Goal: Task Accomplishment & Management: Use online tool/utility

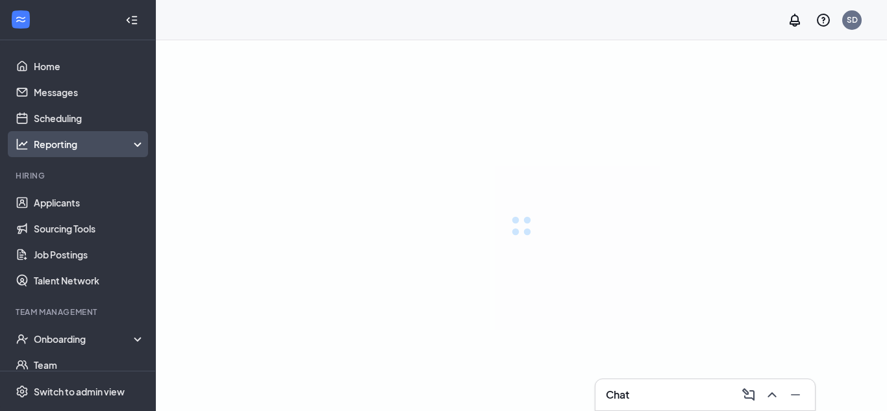
click at [95, 148] on div "Reporting" at bounding box center [90, 144] width 112 height 13
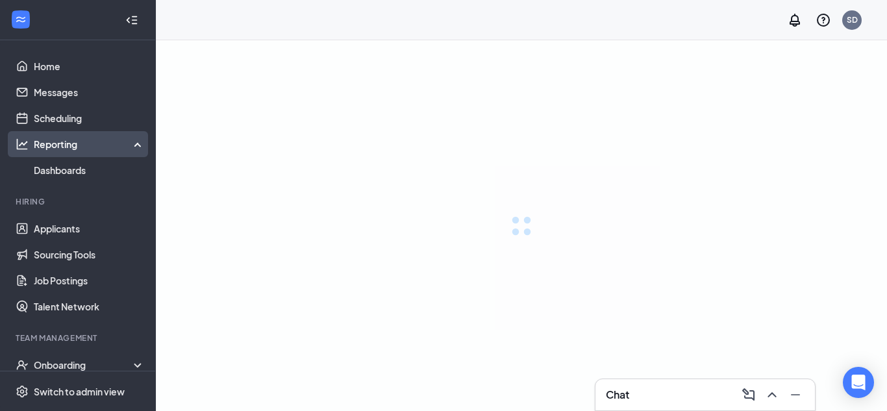
click at [95, 148] on div "Reporting" at bounding box center [90, 144] width 112 height 13
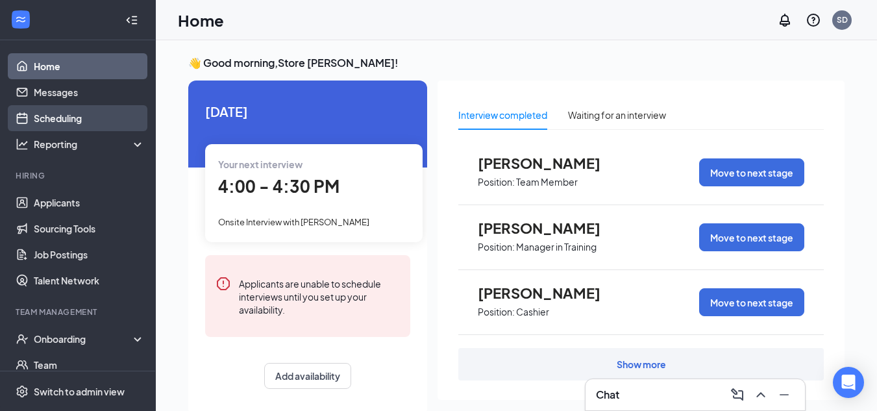
click at [85, 113] on link "Scheduling" at bounding box center [89, 118] width 111 height 26
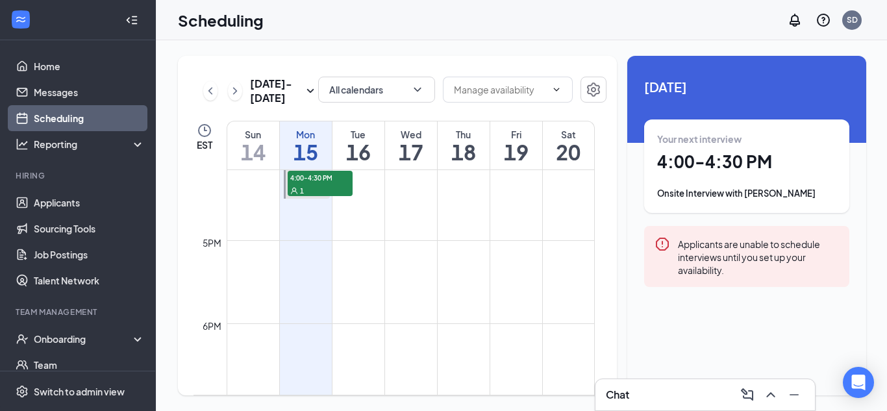
scroll to position [1417, 0]
click at [688, 390] on div "Chat" at bounding box center [705, 394] width 199 height 21
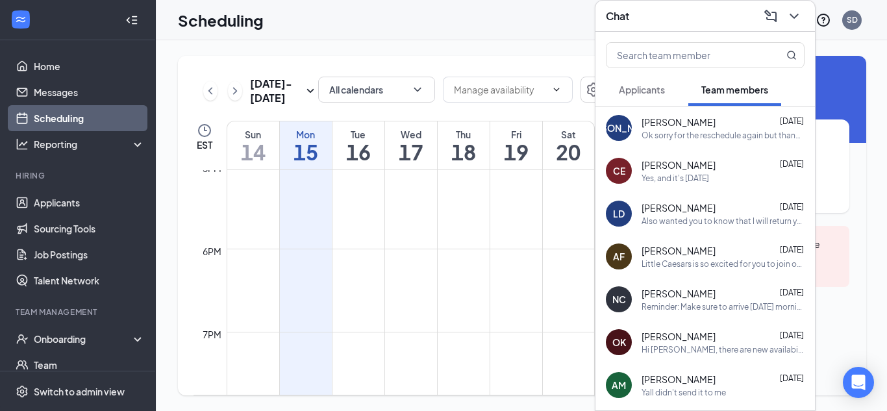
click at [663, 95] on span "Applicants" at bounding box center [642, 90] width 46 height 12
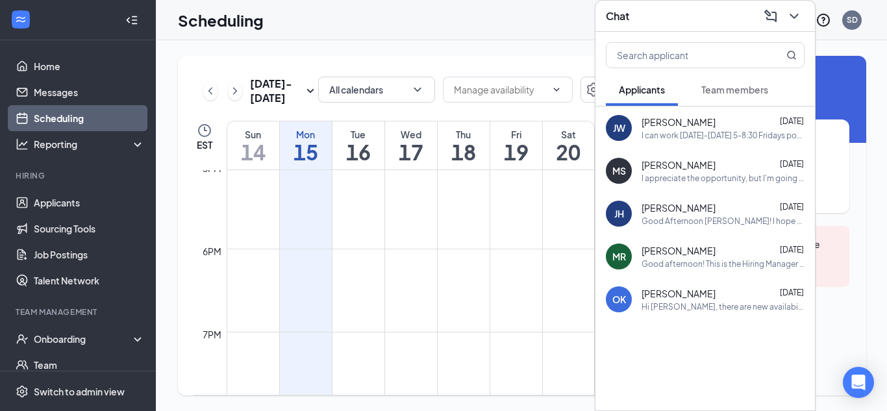
click at [714, 20] on div "Chat" at bounding box center [705, 16] width 199 height 20
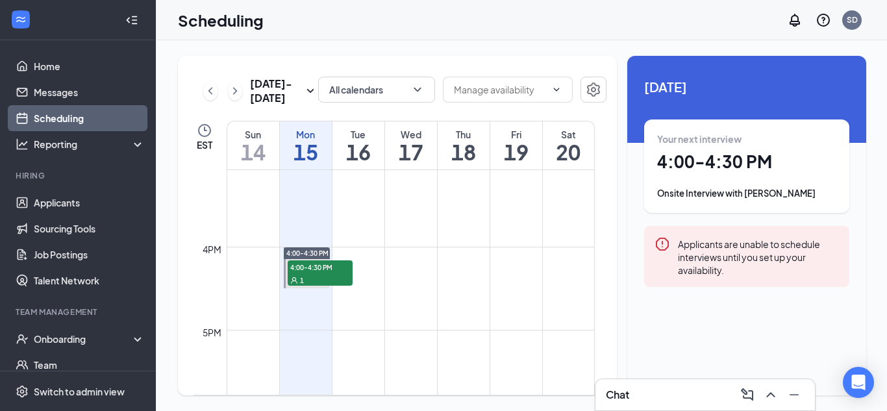
scroll to position [1222, 0]
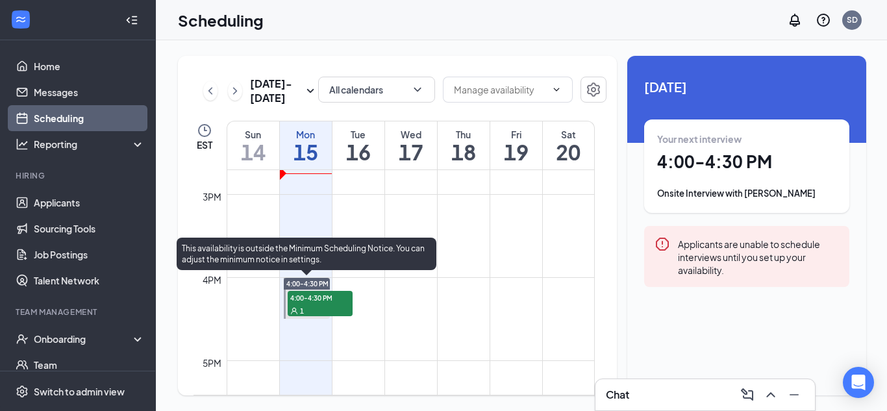
click at [323, 297] on span "4:00-4:30 PM" at bounding box center [320, 297] width 65 height 13
